Goal: Task Accomplishment & Management: Complete application form

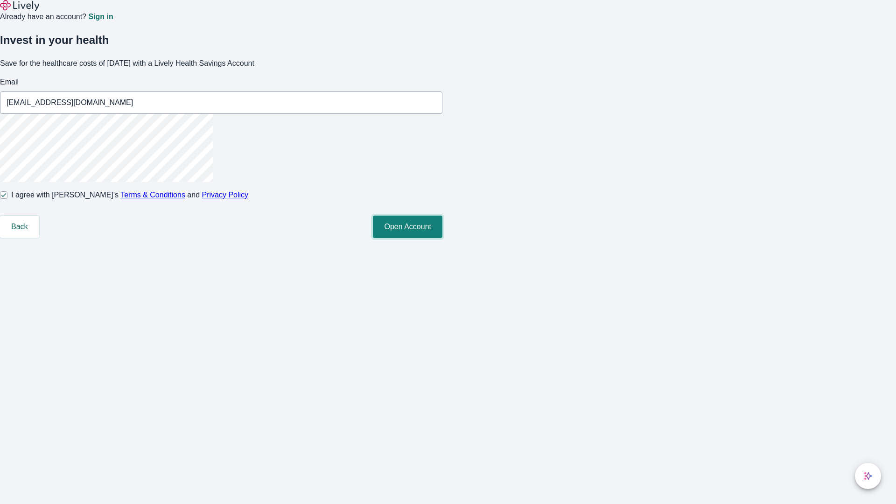
click at [442, 238] on button "Open Account" at bounding box center [408, 227] width 70 height 22
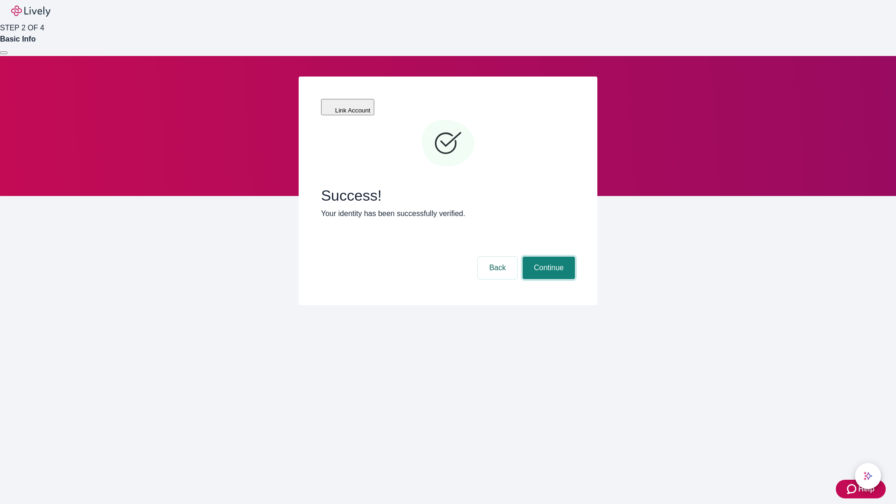
click at [547, 257] on button "Continue" at bounding box center [548, 268] width 52 height 22
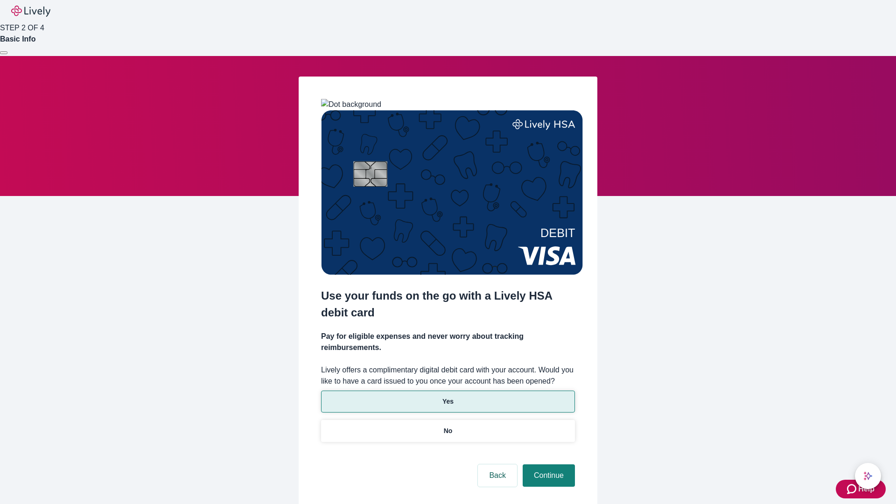
click at [447, 396] on p "Yes" at bounding box center [447, 401] width 11 height 10
click at [547, 464] on button "Continue" at bounding box center [548, 475] width 52 height 22
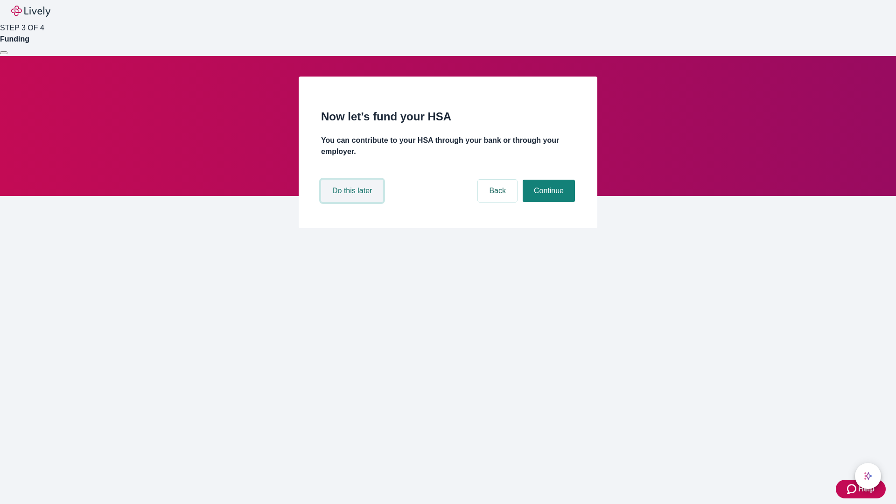
click at [353, 202] on button "Do this later" at bounding box center [352, 191] width 62 height 22
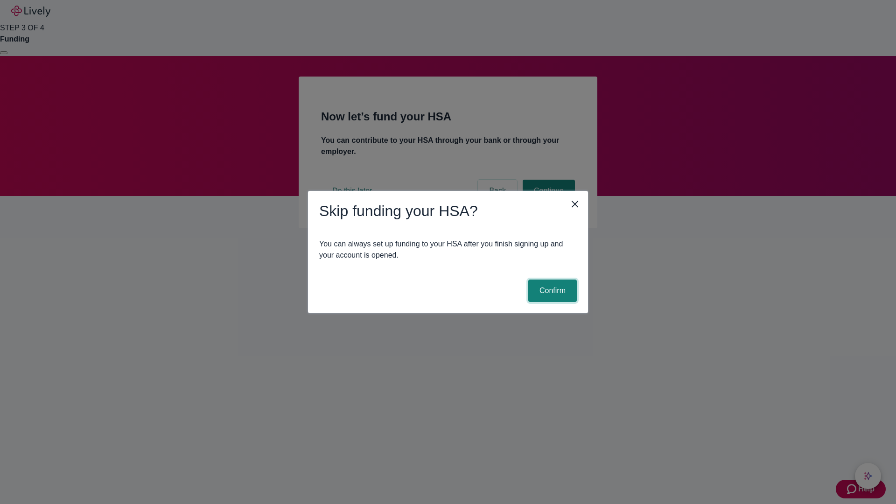
click at [551, 291] on button "Confirm" at bounding box center [552, 290] width 49 height 22
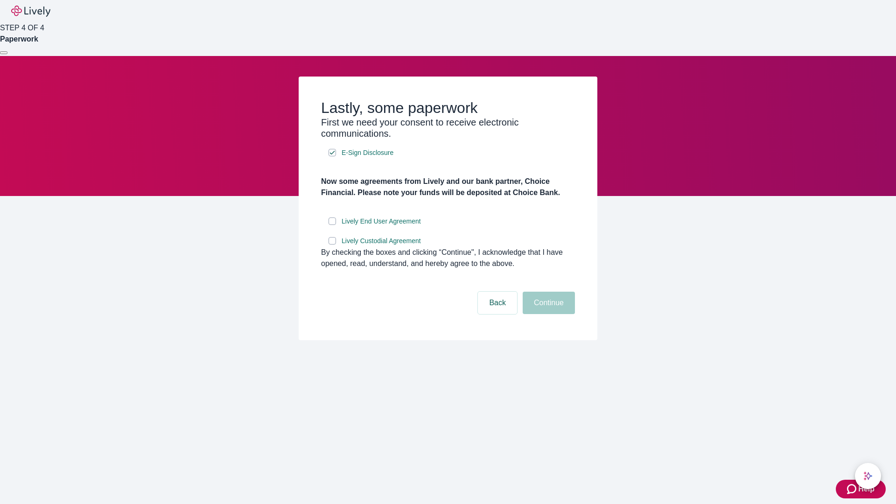
click at [332, 225] on input "Lively End User Agreement" at bounding box center [331, 220] width 7 height 7
checkbox input "true"
click at [332, 244] on input "Lively Custodial Agreement" at bounding box center [331, 240] width 7 height 7
checkbox input "true"
click at [547, 314] on button "Continue" at bounding box center [548, 303] width 52 height 22
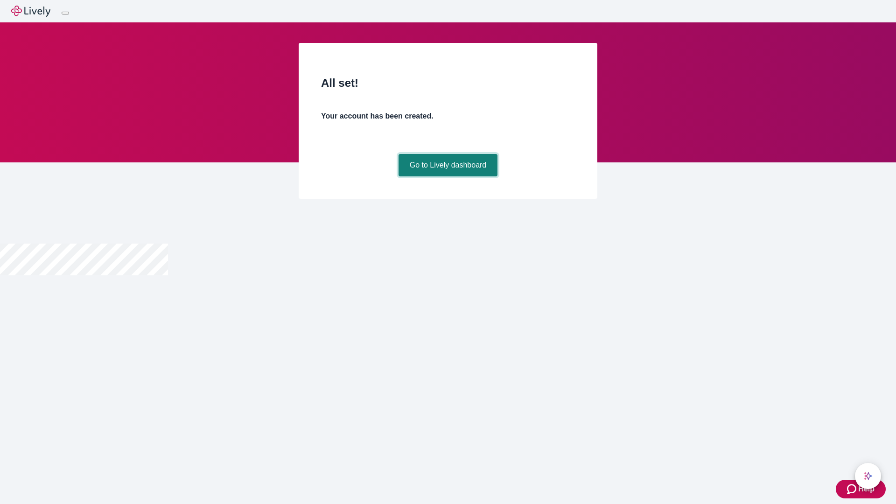
click at [447, 176] on link "Go to Lively dashboard" at bounding box center [447, 165] width 99 height 22
